Goal: Task Accomplishment & Management: Manage account settings

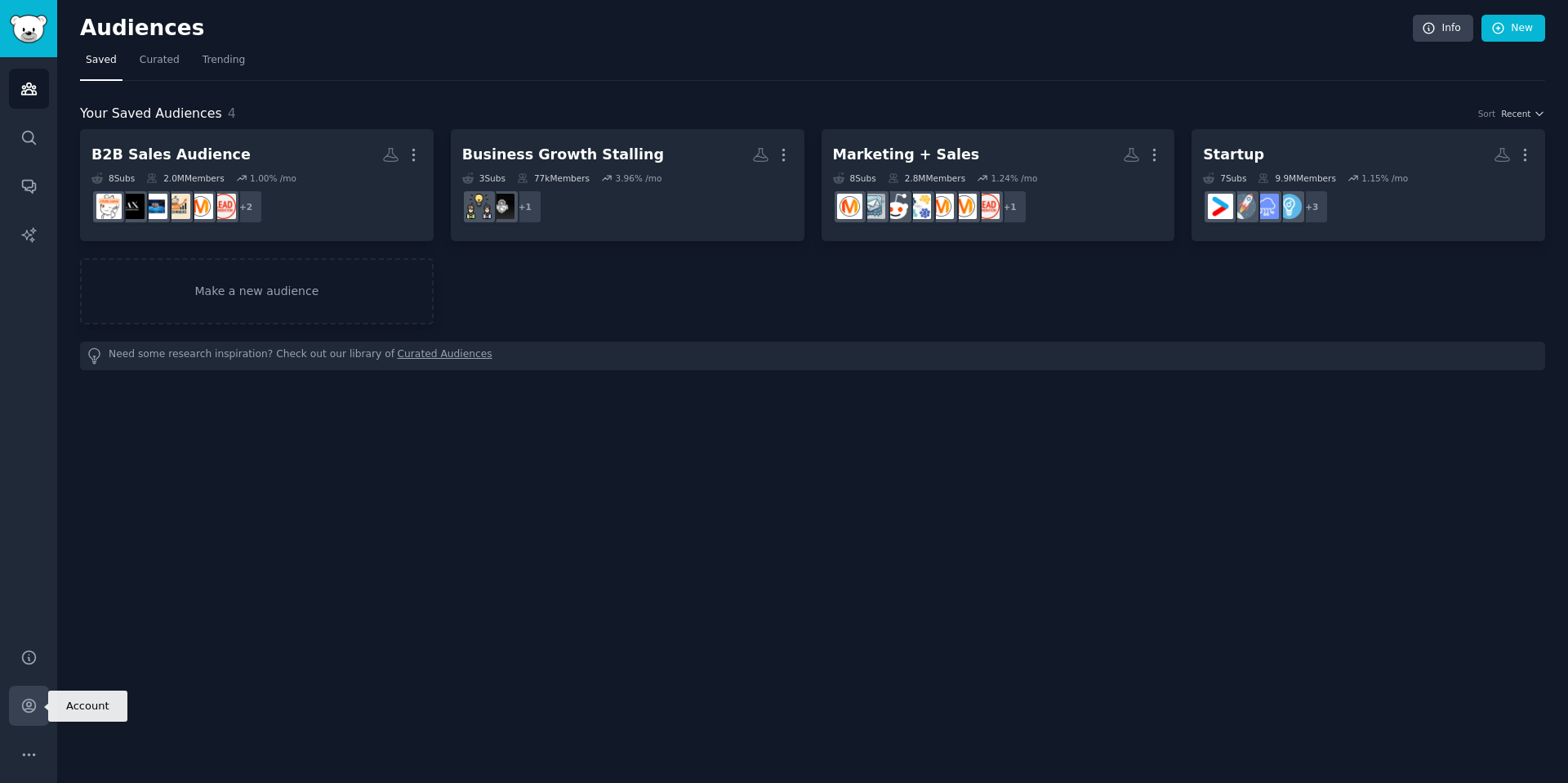
click at [31, 708] on icon "Sidebar" at bounding box center [29, 706] width 13 height 13
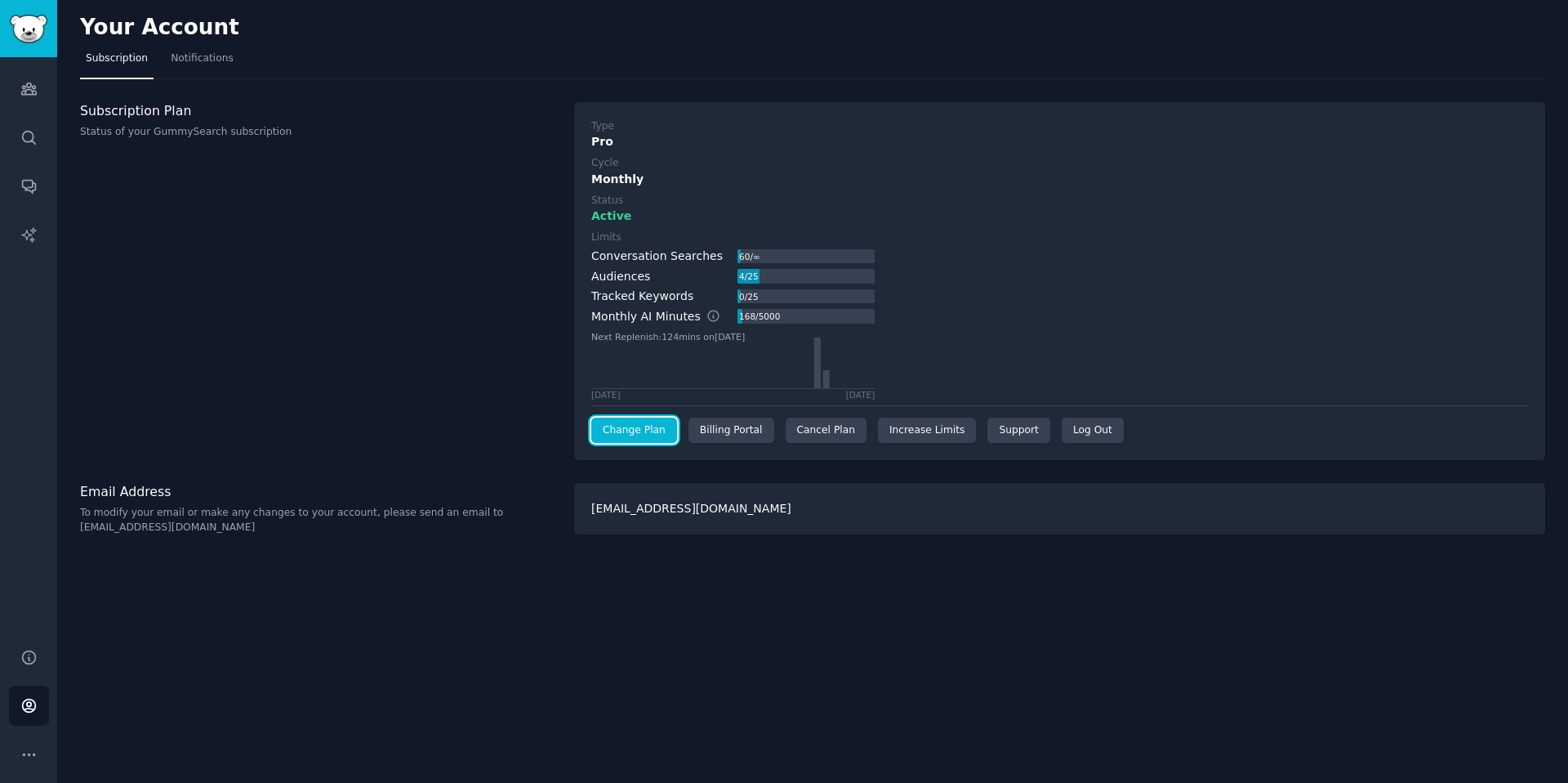
click at [662, 436] on link "Change Plan" at bounding box center [634, 431] width 86 height 26
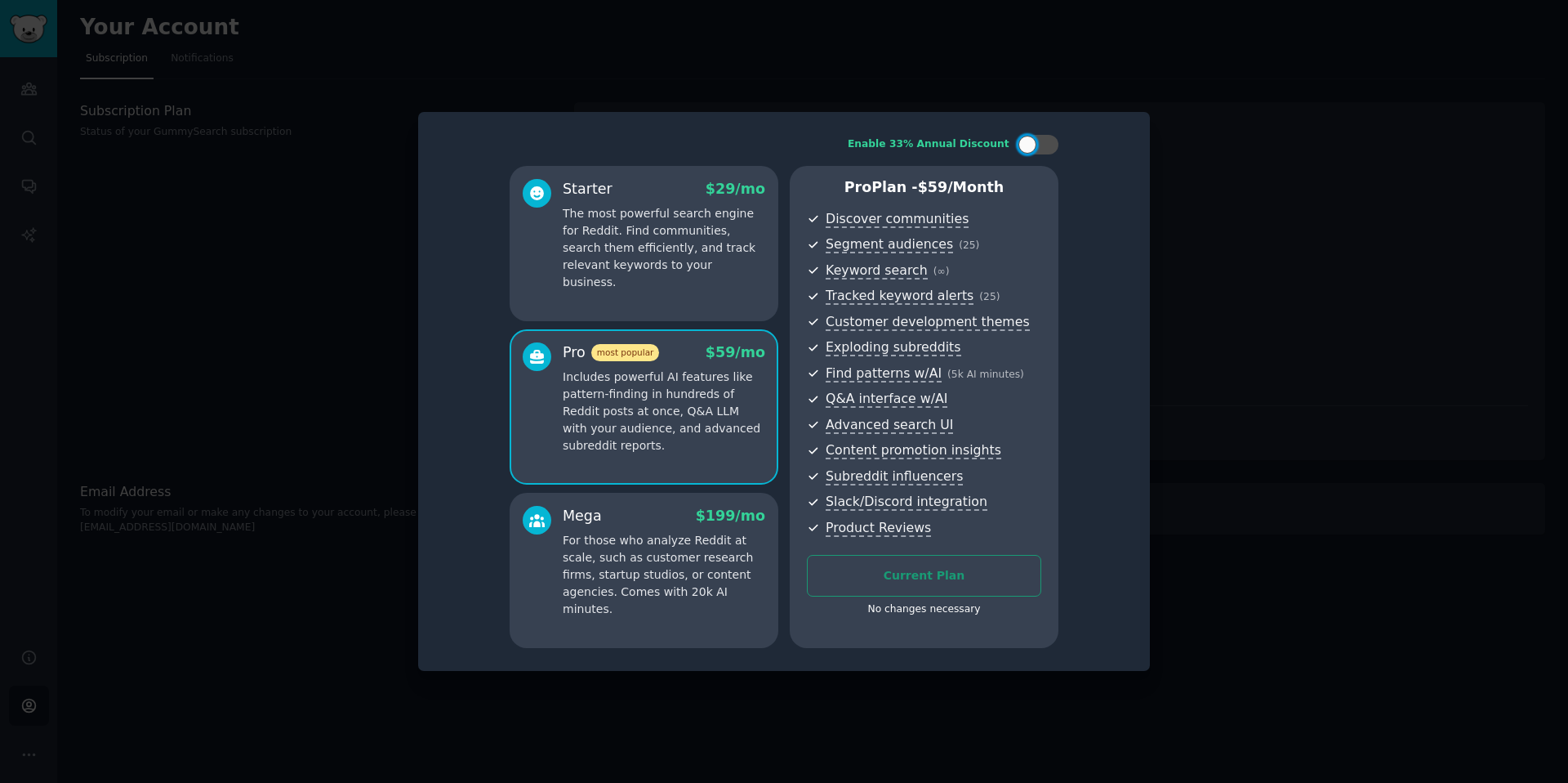
click at [1112, 415] on div "Enable 33% Annual Discount Starter $ 29 /mo The most powerful search engine for…" at bounding box center [784, 391] width 709 height 536
click at [1068, 198] on div "Enable 33% Annual Discount Starter $ 29 /mo The most powerful search engine for…" at bounding box center [784, 391] width 709 height 536
click at [1008, 627] on div "Pro Plan - $ 59 /month Discover communities Segment audiences ( 25 ) Keyword se…" at bounding box center [924, 406] width 268 height 482
click at [955, 610] on div "No changes necessary" at bounding box center [924, 609] width 235 height 15
click at [446, 324] on div "Enable 33% Annual Discount Starter $ 29 /mo The most powerful search engine for…" at bounding box center [784, 391] width 709 height 536
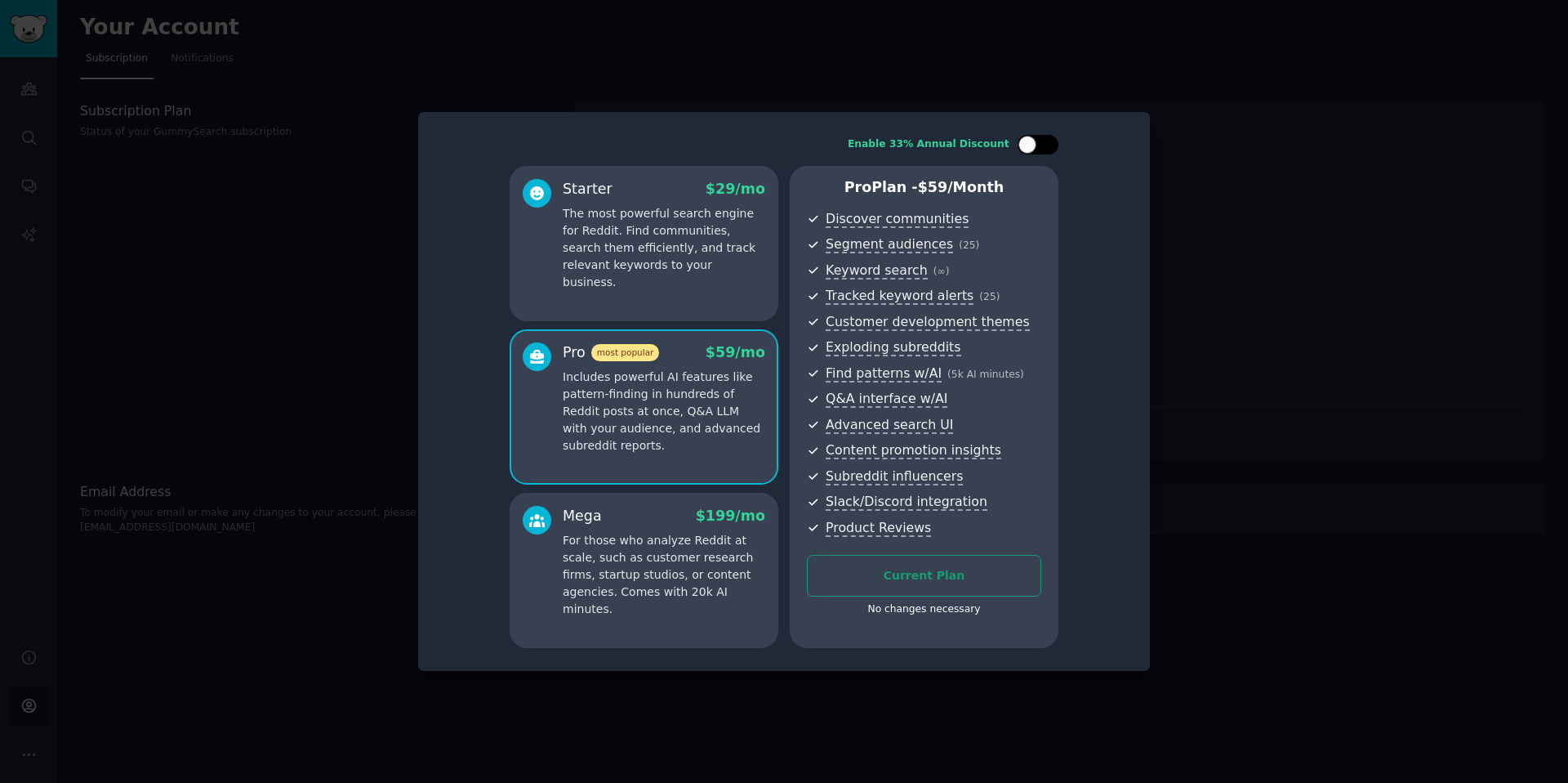
click at [1039, 147] on div at bounding box center [1038, 145] width 41 height 20
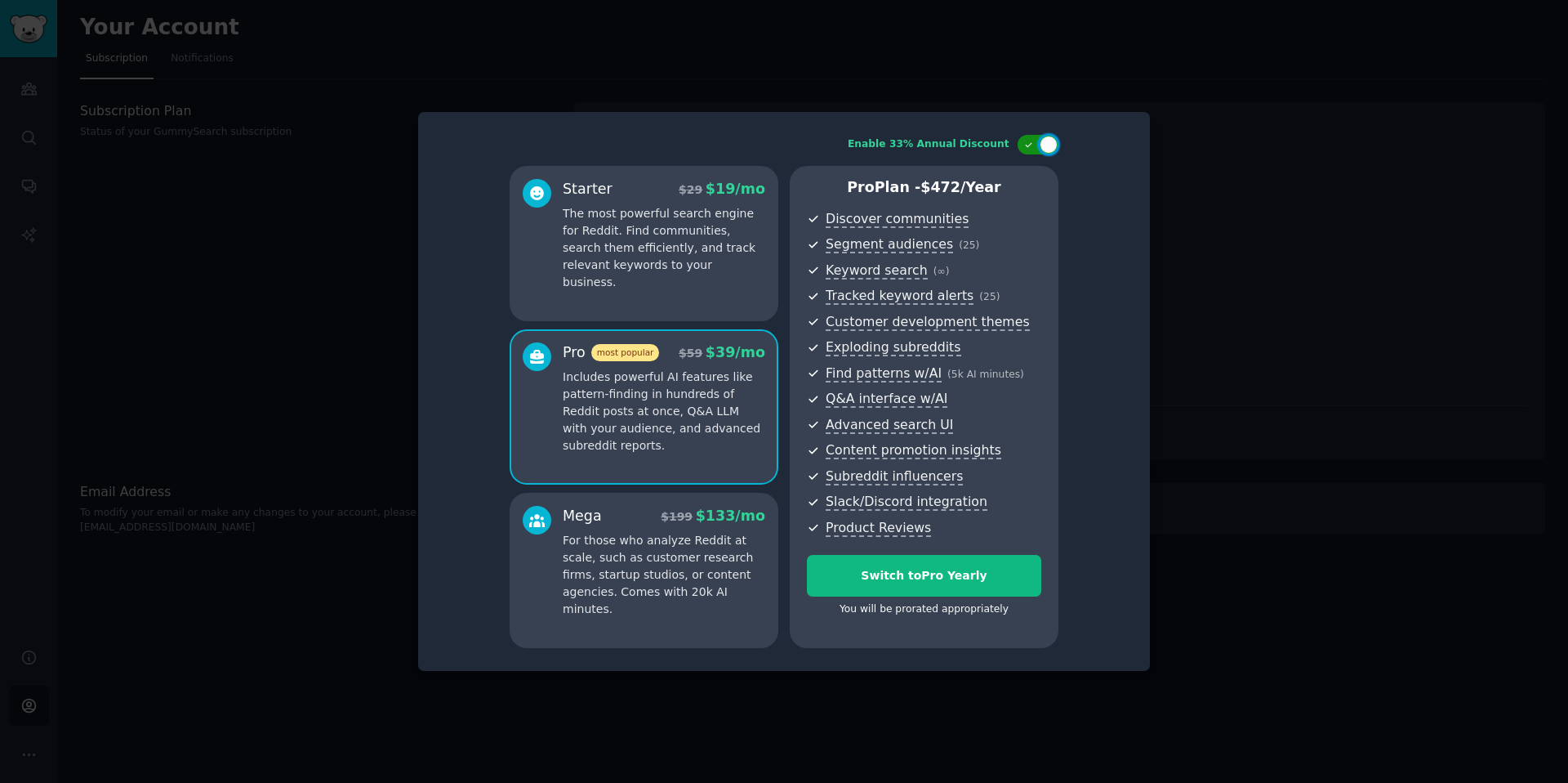
click at [1038, 146] on div at bounding box center [1038, 145] width 41 height 20
checkbox input "false"
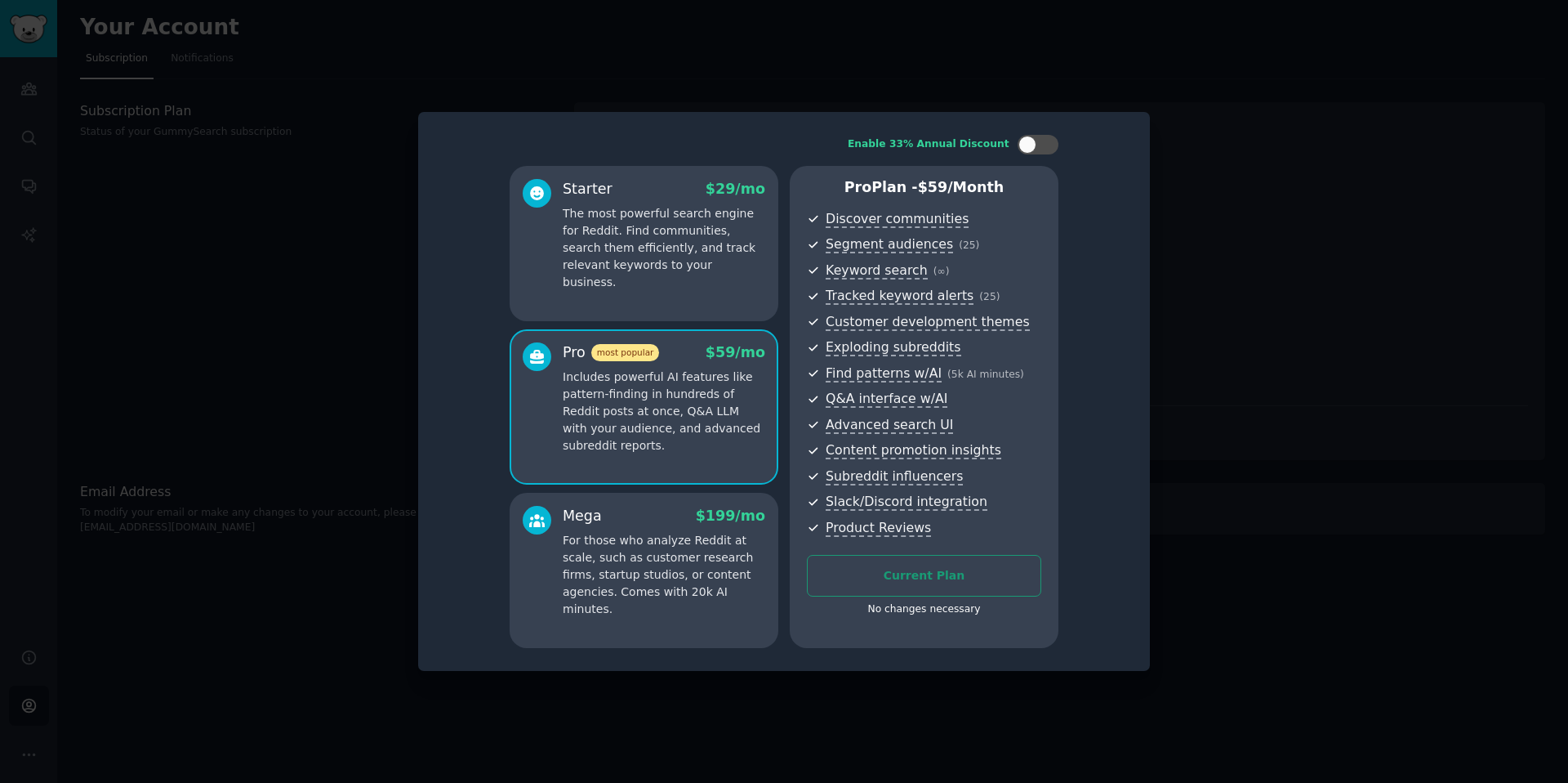
click at [518, 101] on div at bounding box center [784, 391] width 1568 height 783
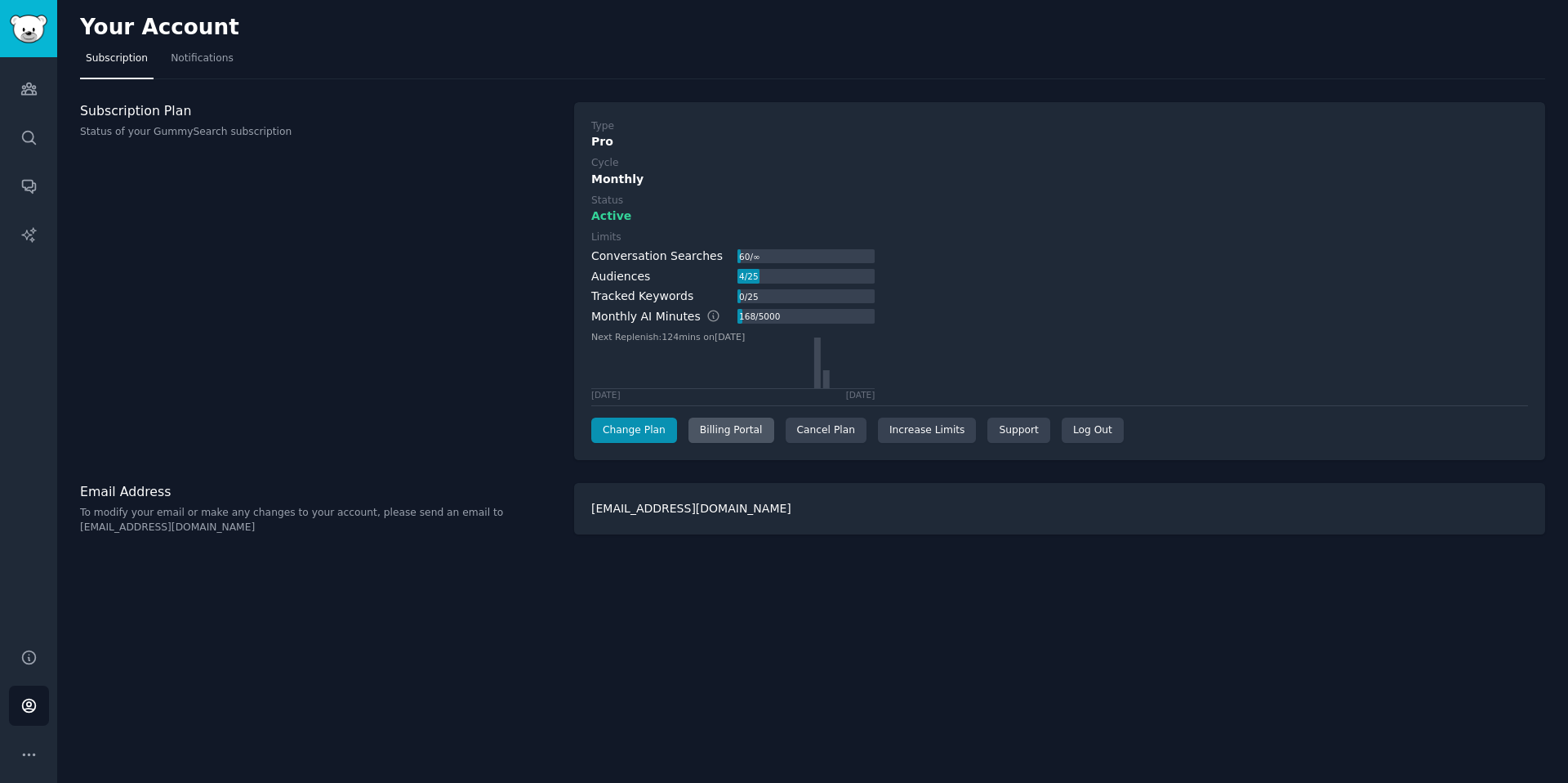
click at [742, 427] on div "Billing Portal" at bounding box center [731, 431] width 86 height 26
click at [816, 439] on div "Cancel Plan" at bounding box center [826, 431] width 81 height 26
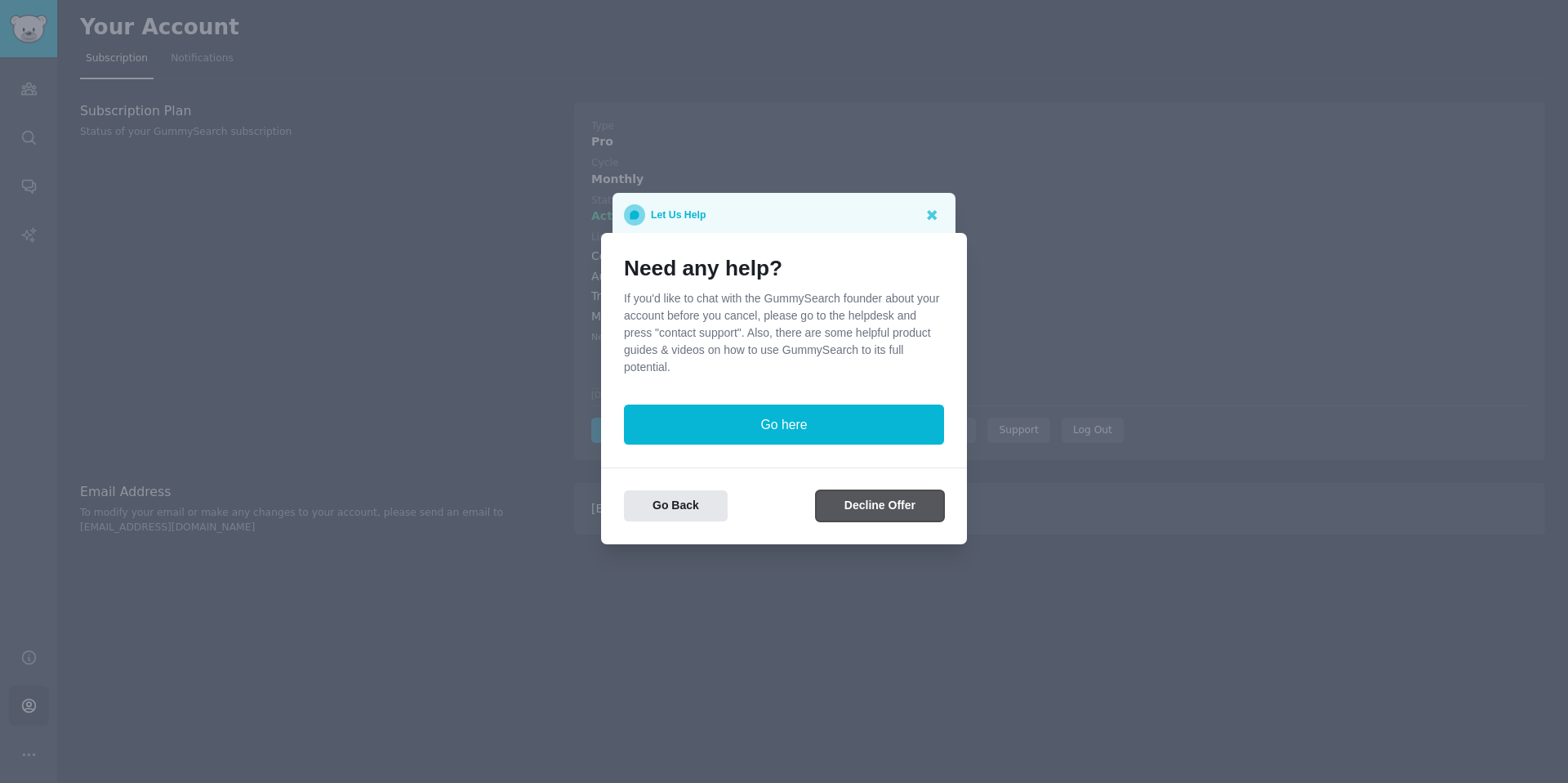
click at [877, 512] on button "Decline Offer" at bounding box center [880, 506] width 128 height 32
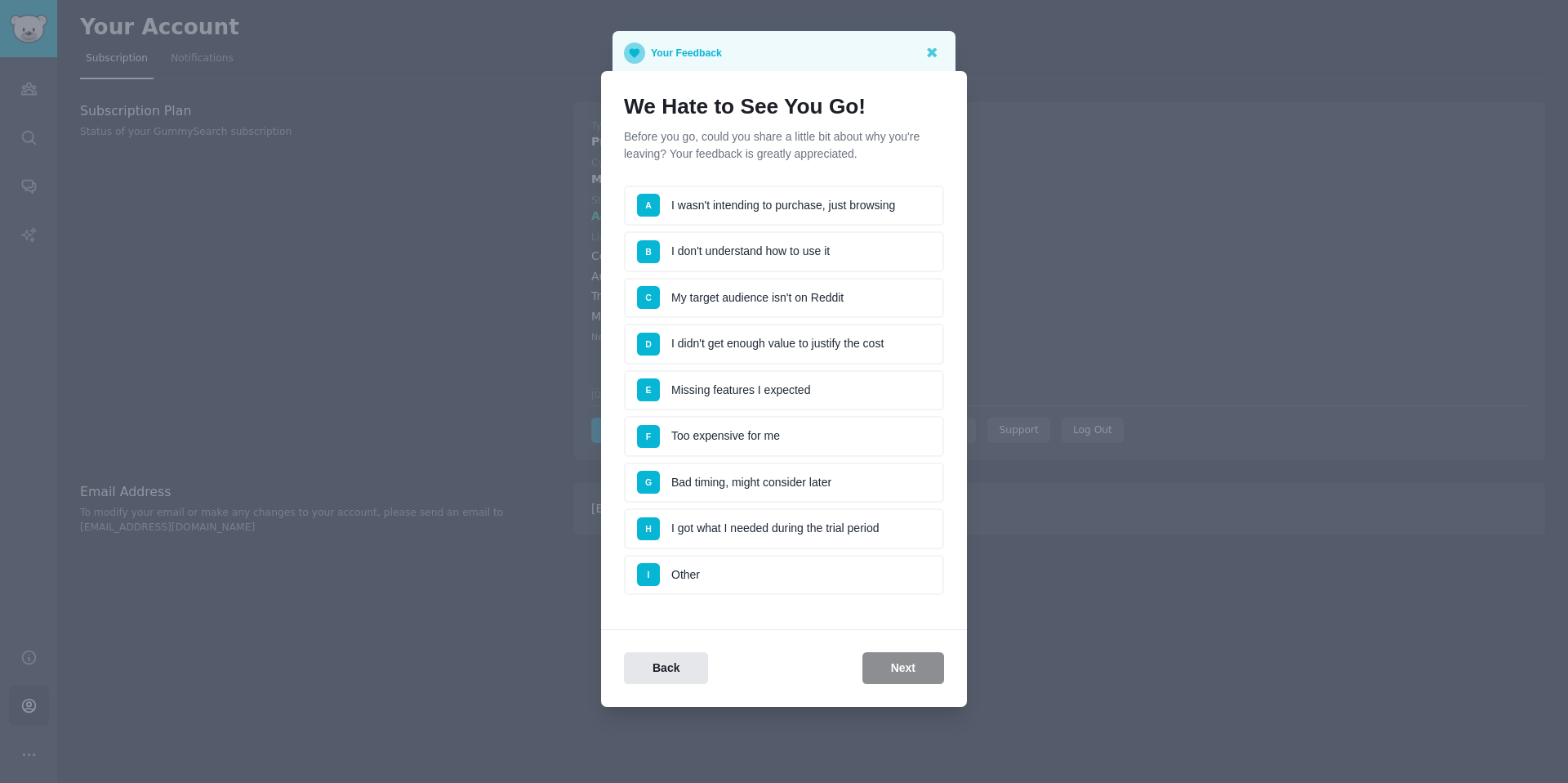
click at [766, 567] on li "I Other" at bounding box center [784, 576] width 320 height 41
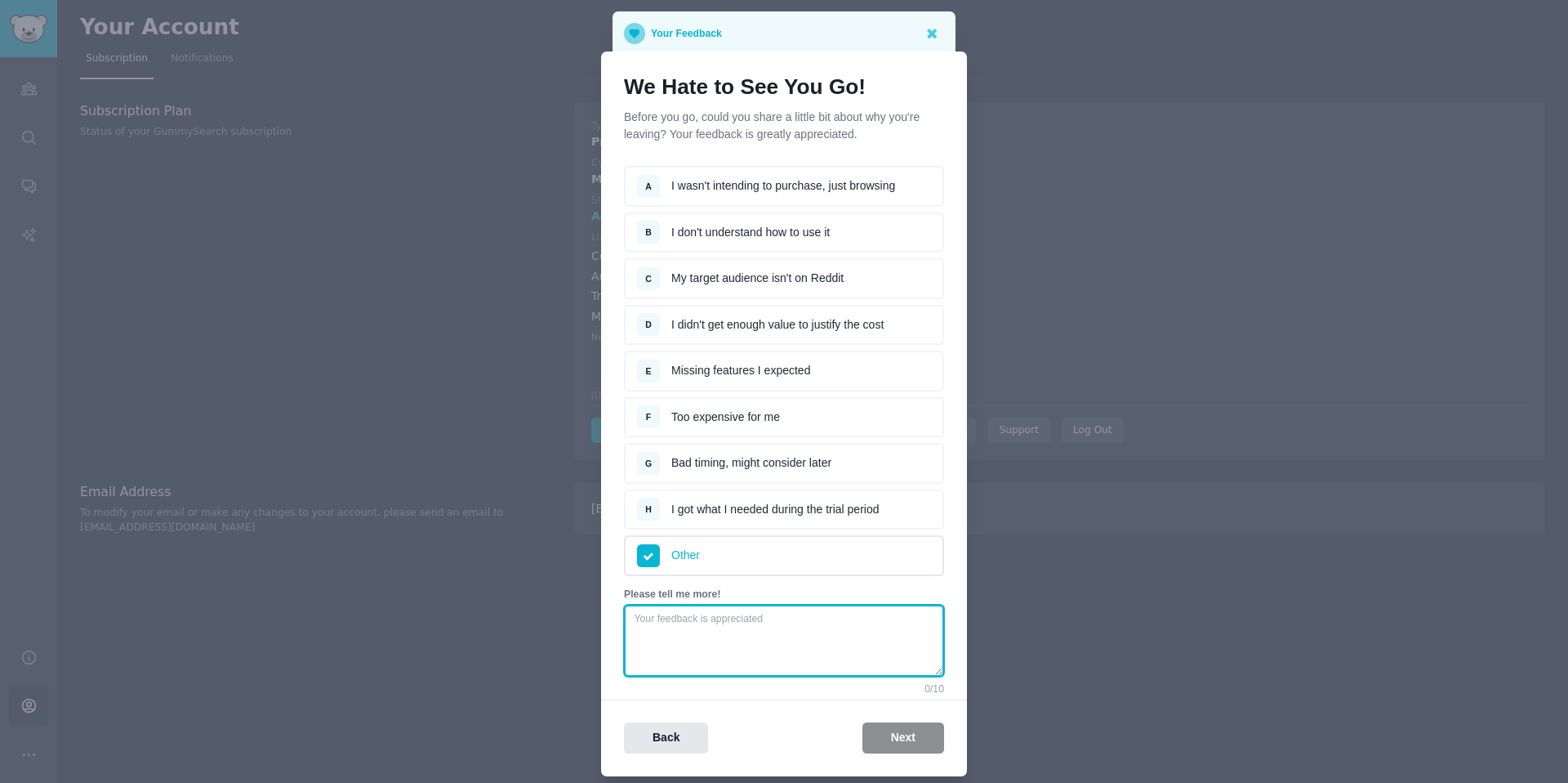
click at [812, 636] on textarea at bounding box center [784, 640] width 320 height 72
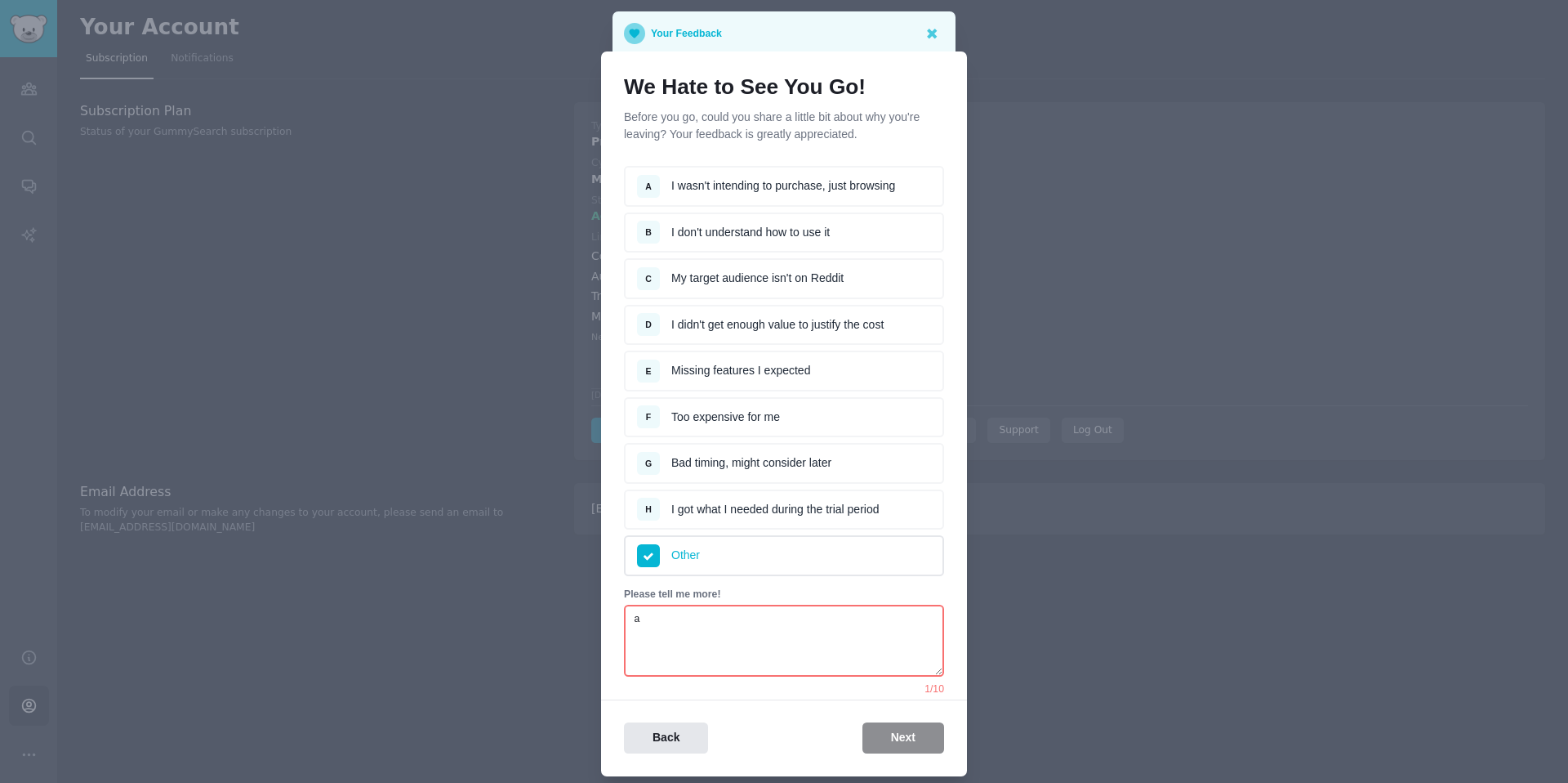
click at [895, 738] on div "Back Next" at bounding box center [784, 738] width 365 height 32
click at [816, 641] on textarea "a" at bounding box center [784, 640] width 320 height 72
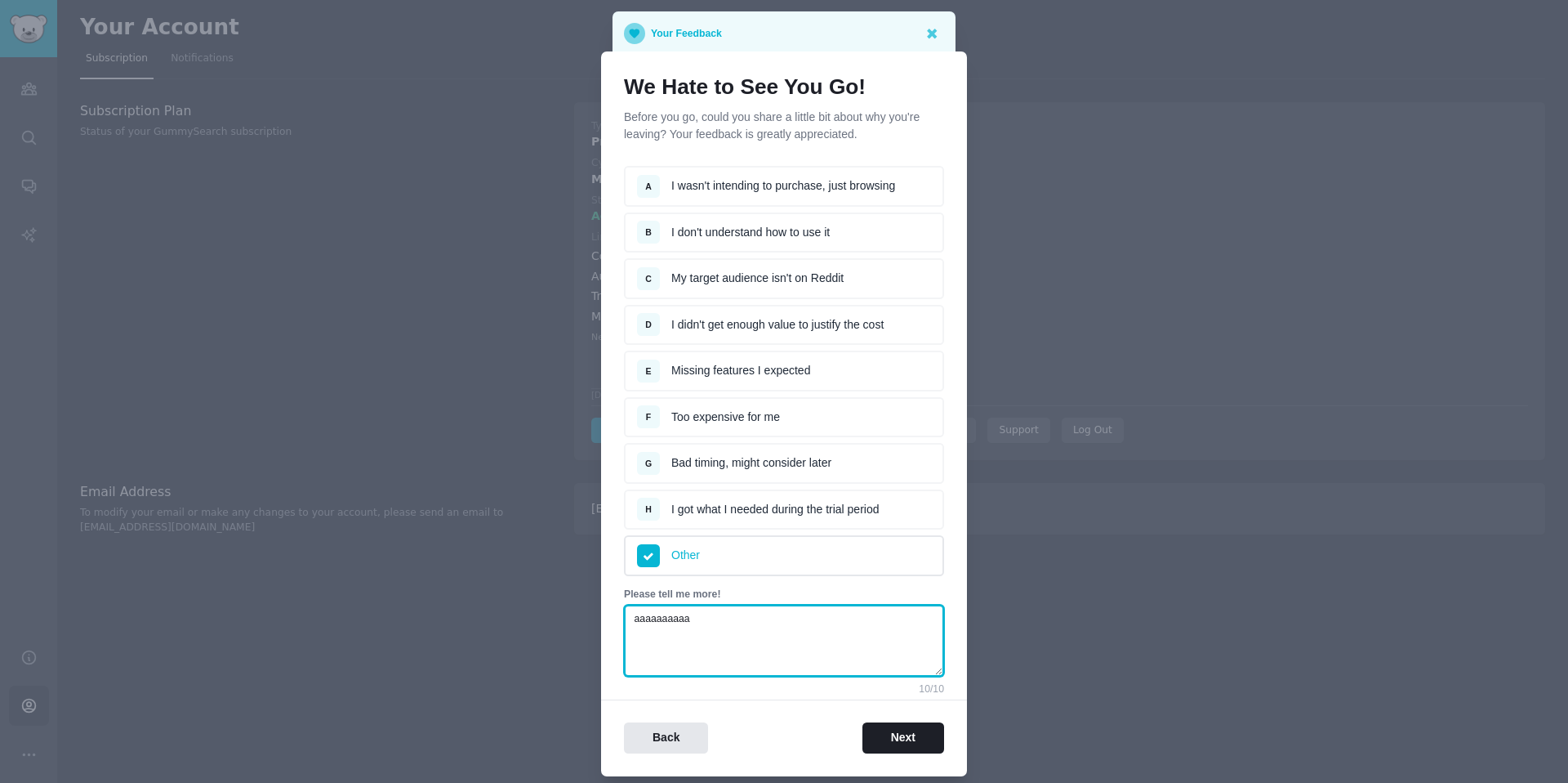
type textarea "aaaaaaaaaa"
click at [917, 742] on button "Next" at bounding box center [903, 738] width 81 height 32
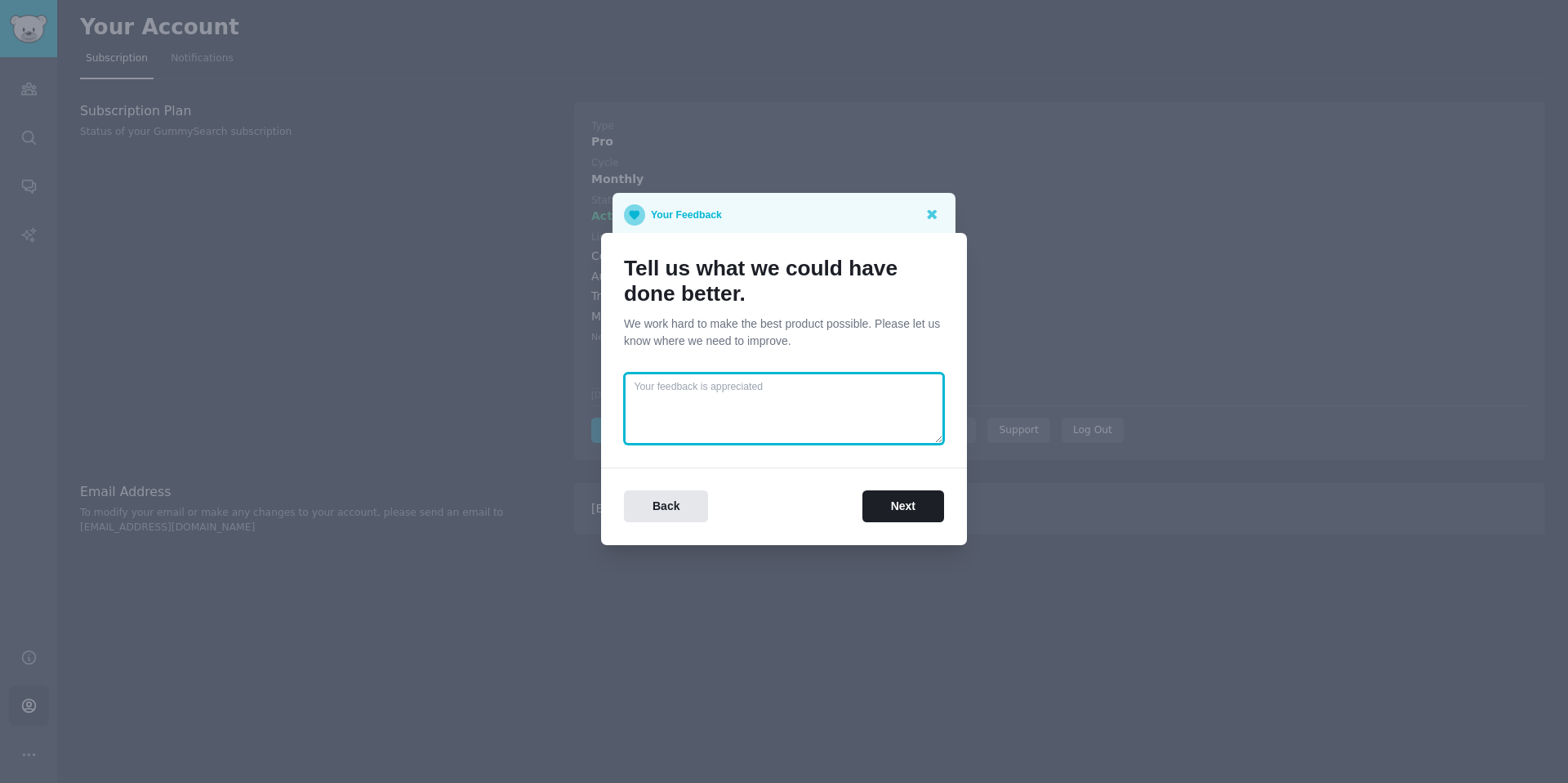
click at [714, 395] on textarea at bounding box center [784, 408] width 320 height 72
type textarea "aaaaa"
click at [904, 507] on button "Next" at bounding box center [903, 506] width 81 height 32
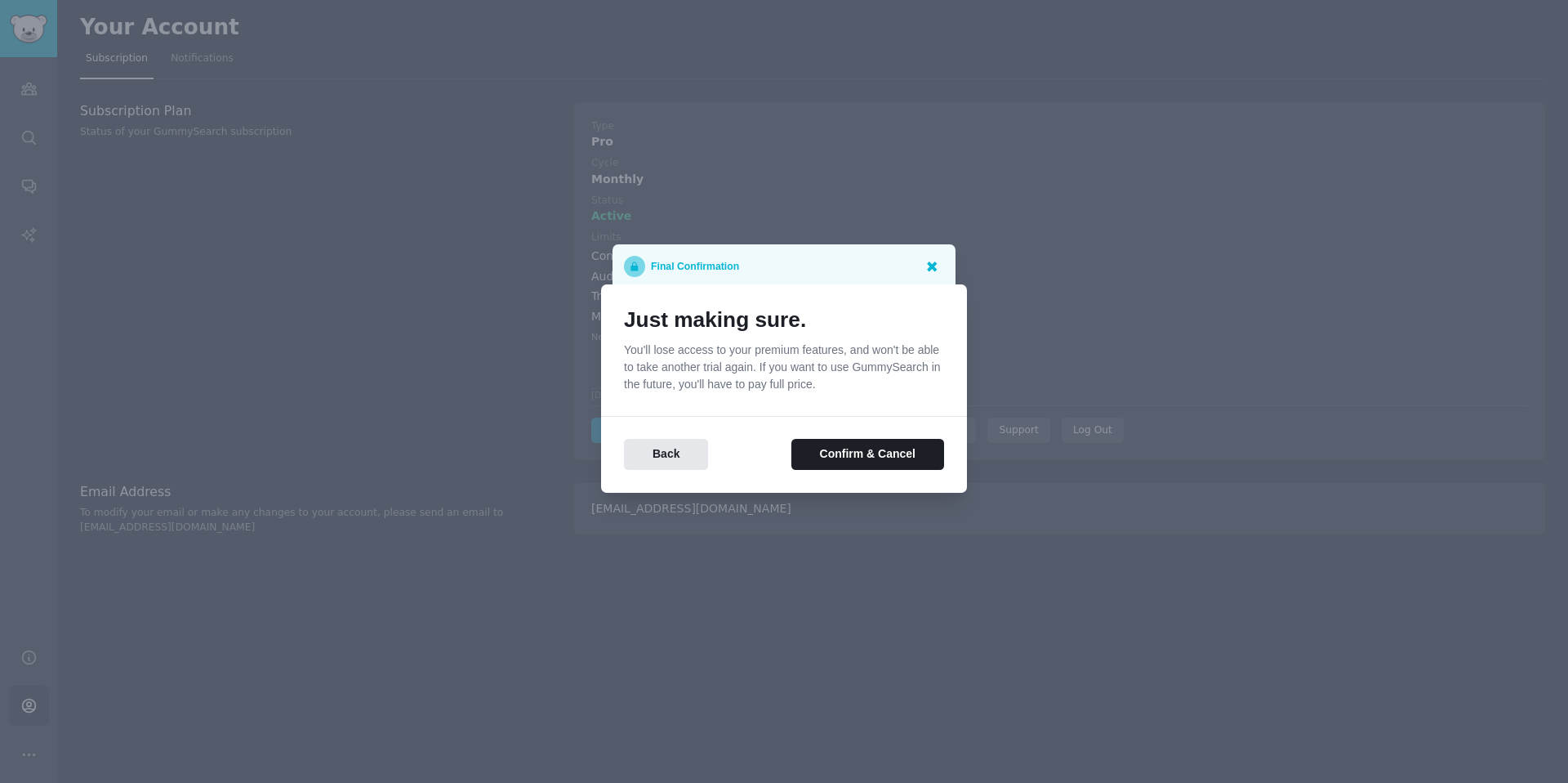
click at [934, 264] on icon at bounding box center [932, 266] width 10 height 10
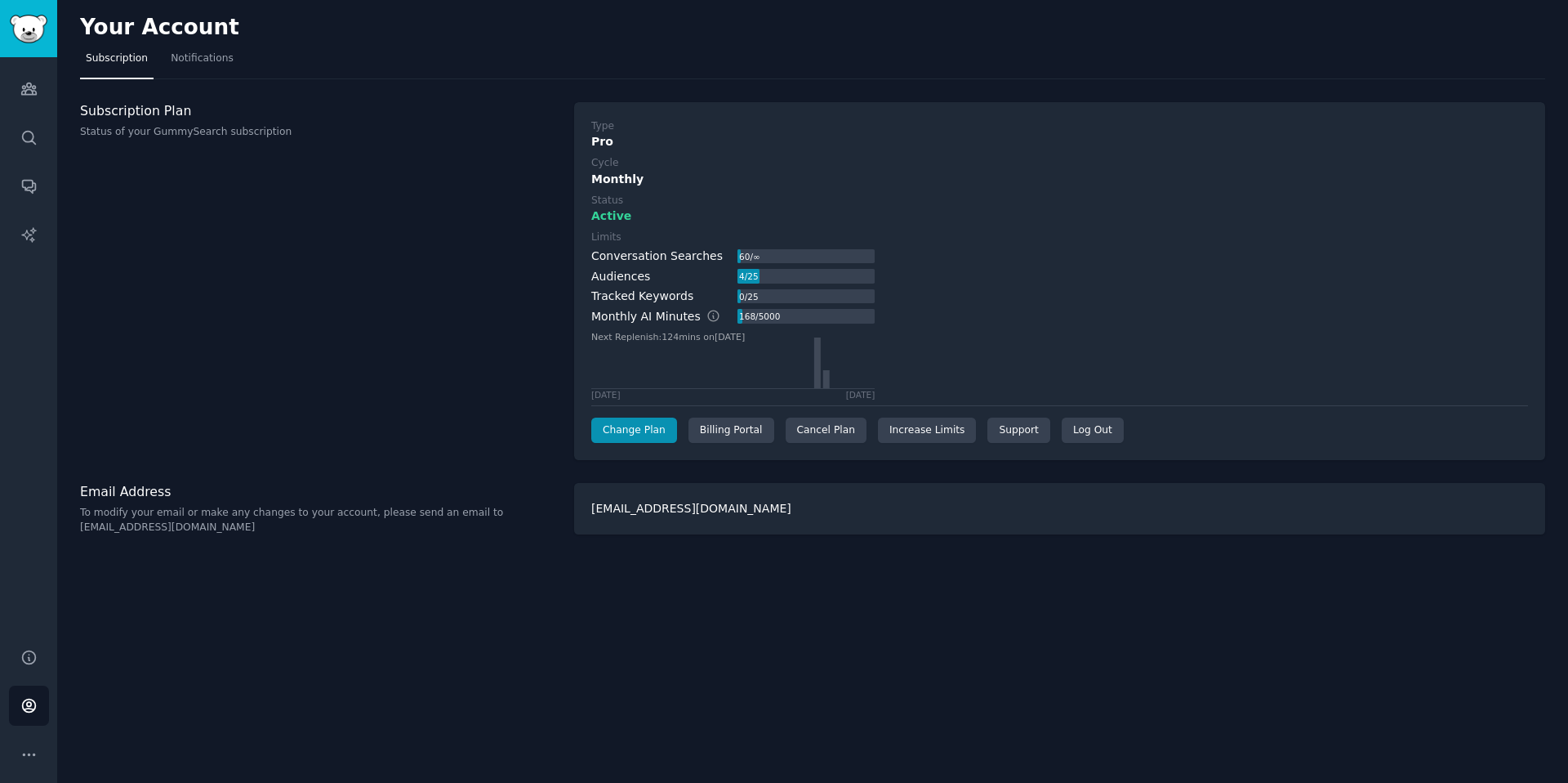
click at [927, 258] on div "Limits Conversation Searches 60 / ∞ Audiences 4 / 25 Tracked Keywords 0 / 25 Mo…" at bounding box center [1059, 315] width 937 height 169
click at [651, 432] on link "Change Plan" at bounding box center [634, 431] width 86 height 26
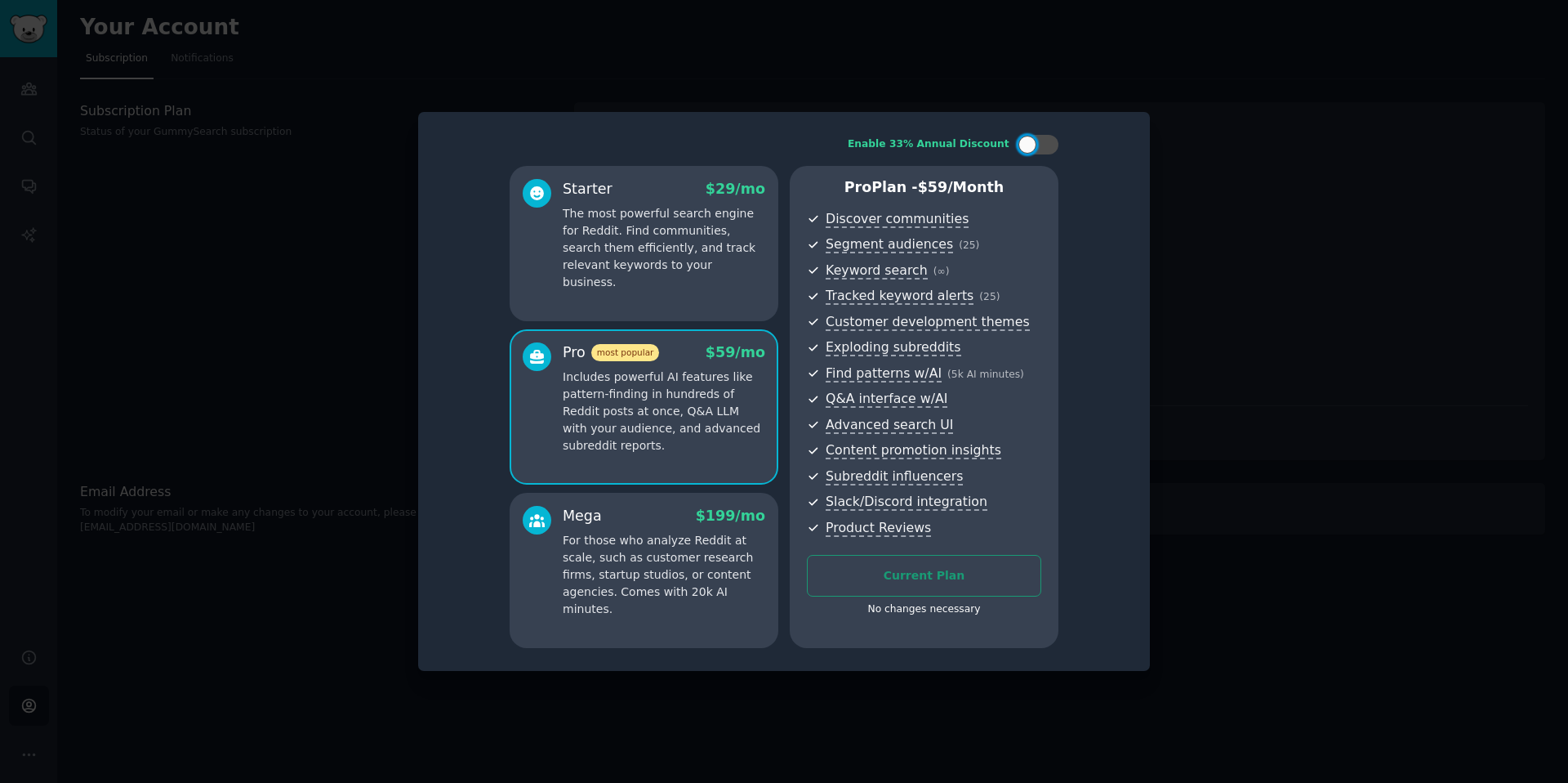
drag, startPoint x: 1352, startPoint y: 188, endPoint x: 1328, endPoint y: 206, distance: 30.0
click at [1352, 187] on div at bounding box center [784, 391] width 1568 height 783
